Goal: Navigation & Orientation: Find specific page/section

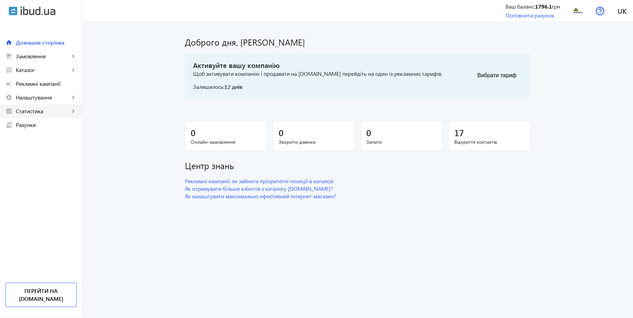
click at [37, 110] on span "Статистика" at bounding box center [43, 111] width 54 height 7
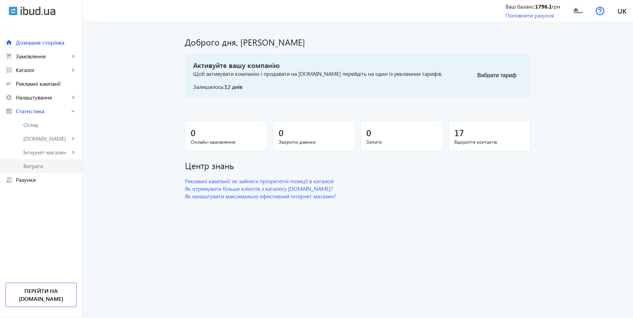
click at [35, 163] on span "Витрати" at bounding box center [49, 166] width 53 height 7
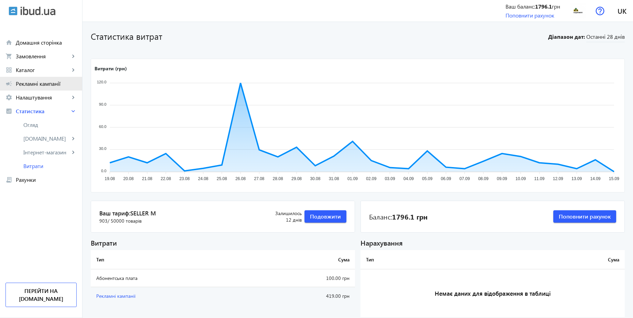
click at [50, 87] on link "campaign Рекламні кампанії" at bounding box center [41, 84] width 82 height 14
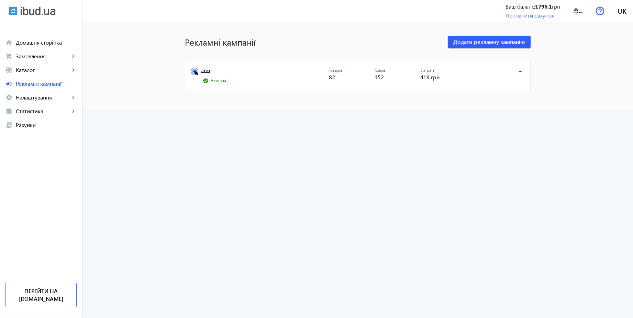
click at [204, 69] on link "літо" at bounding box center [265, 73] width 128 height 10
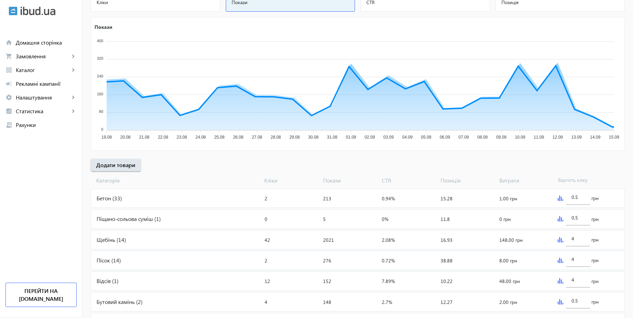
scroll to position [206, 0]
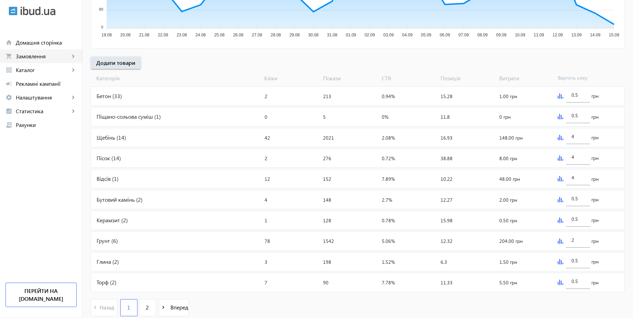
click at [28, 59] on span "Замовлення" at bounding box center [43, 56] width 54 height 7
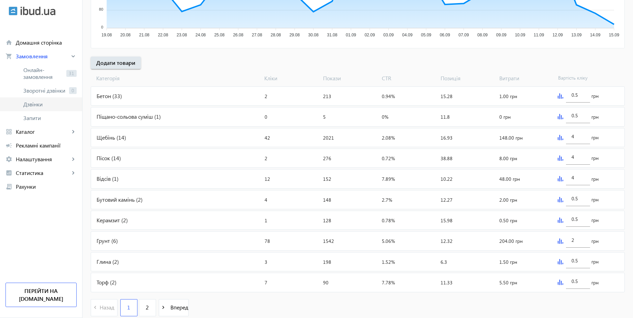
click at [36, 100] on link "Дзвінки" at bounding box center [41, 105] width 82 height 14
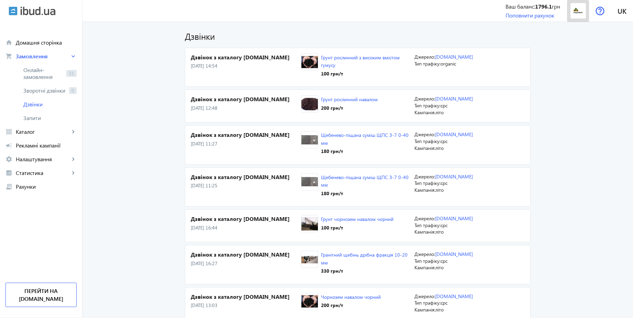
click at [581, 13] on img at bounding box center [577, 10] width 15 height 15
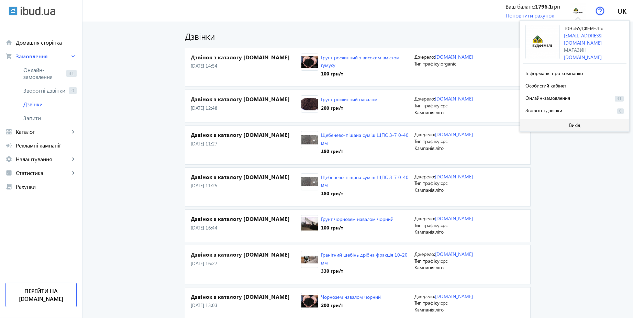
click at [567, 122] on span at bounding box center [574, 125] width 109 height 16
